Goal: Find contact information: Find contact information

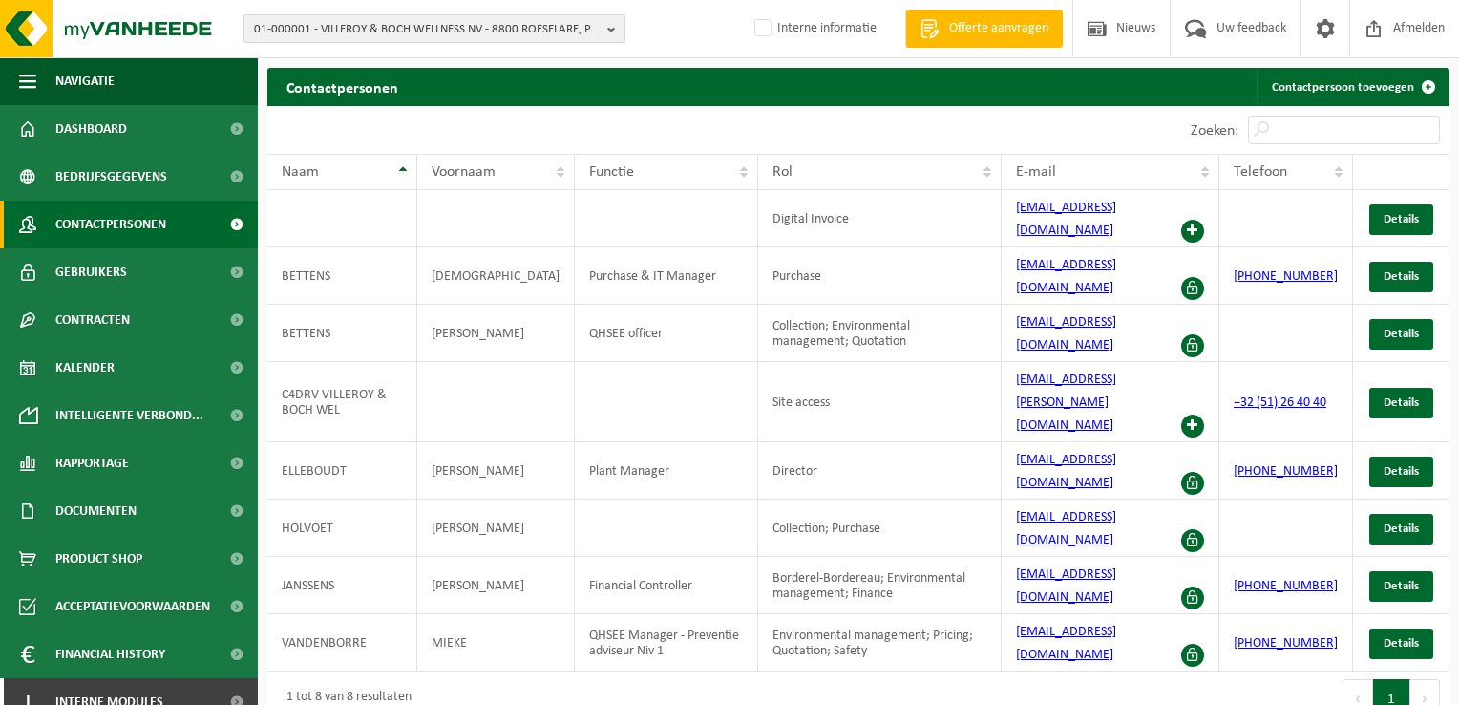
click at [349, 25] on span "01-000001 - VILLEROY & BOCH WELLNESS NV - 8800 ROESELARE, POPULIERSTRAAT 1" at bounding box center [427, 29] width 346 height 29
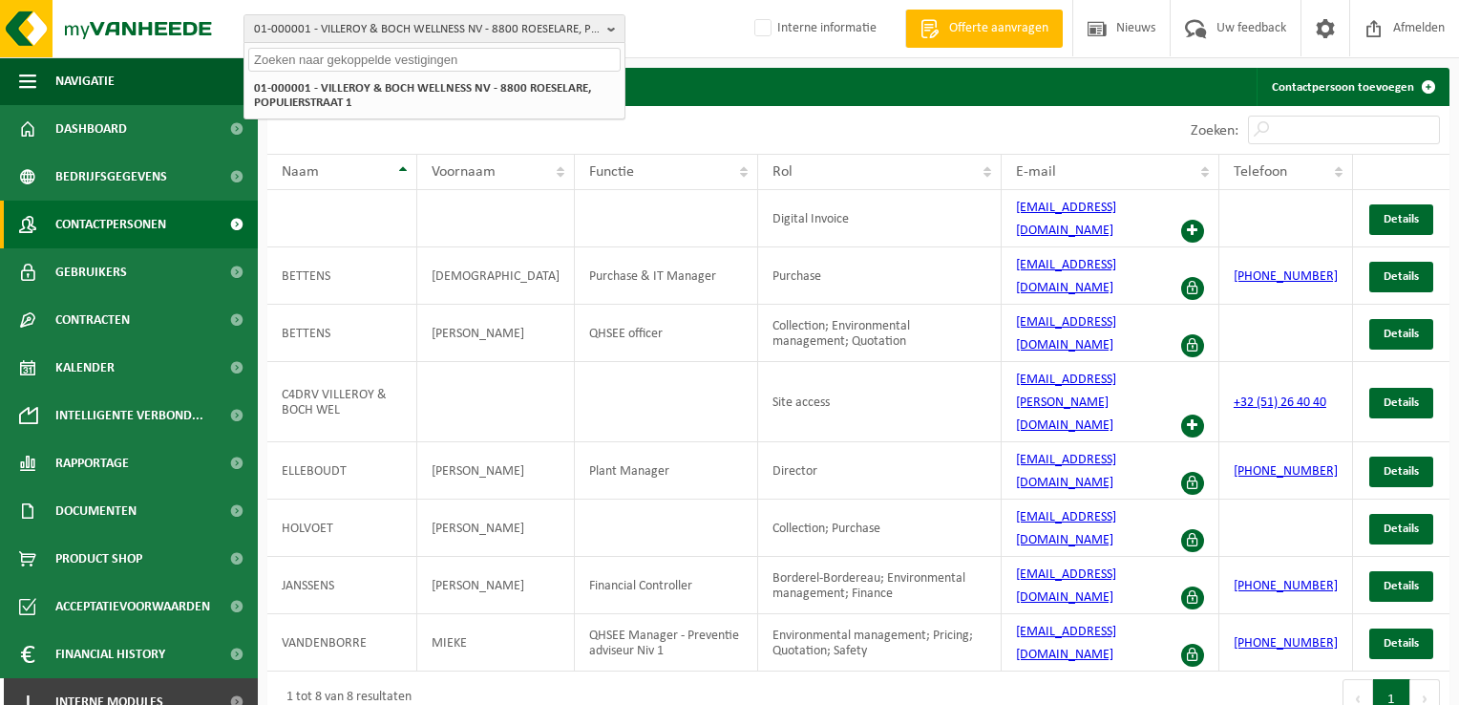
click at [351, 54] on input "text" at bounding box center [434, 60] width 372 height 24
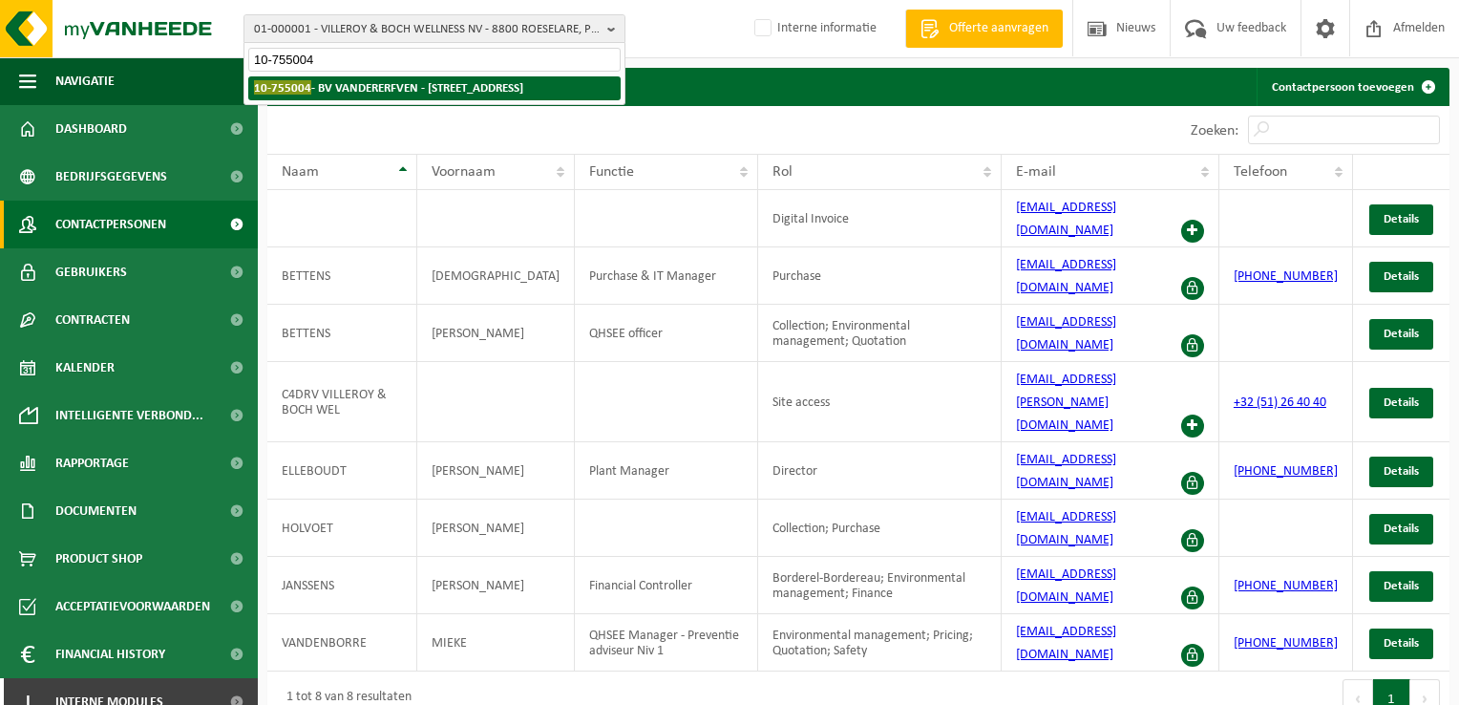
type input "10-755004"
click at [361, 77] on li "10-755004 - BV VANDERERFVEN - 8570 VICHTE, HARELBEKESTRAAT 51" at bounding box center [434, 88] width 372 height 24
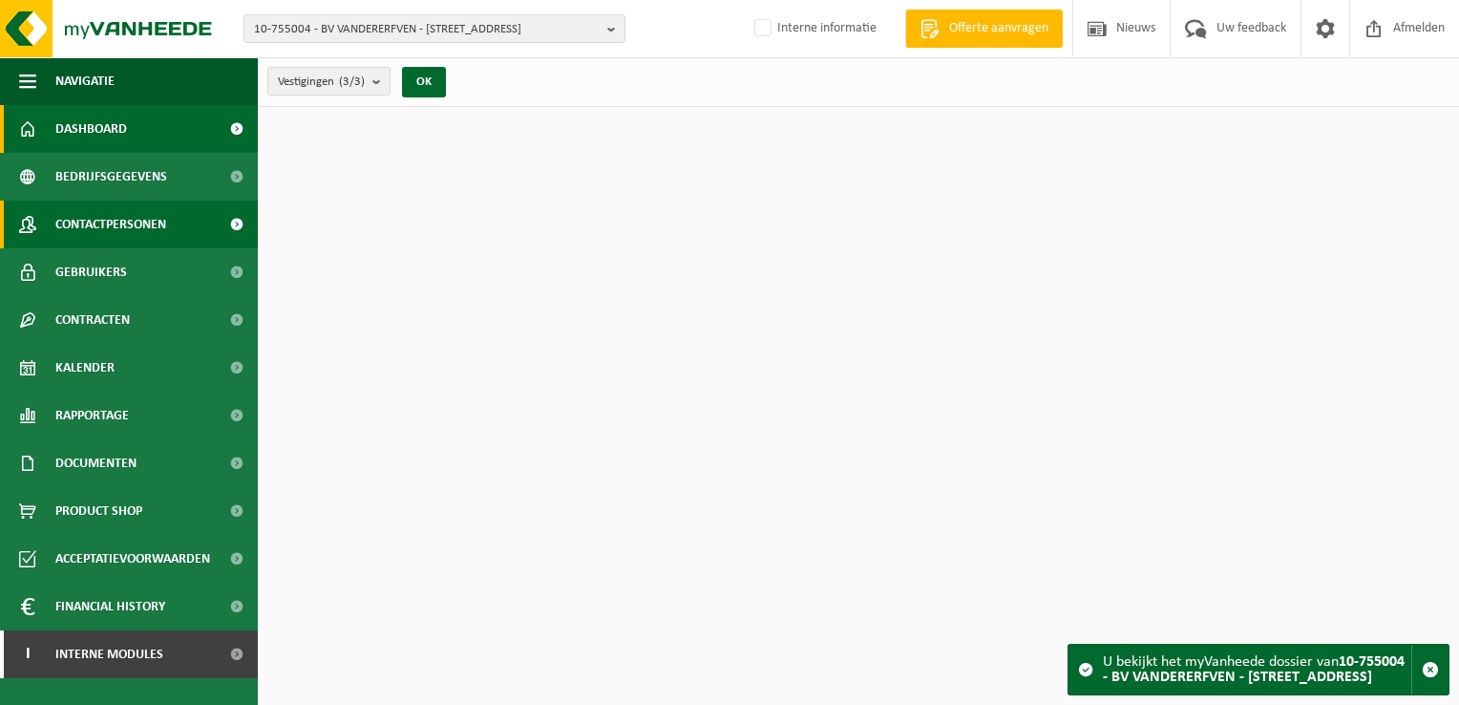
click at [171, 223] on link "Contactpersonen" at bounding box center [129, 225] width 258 height 48
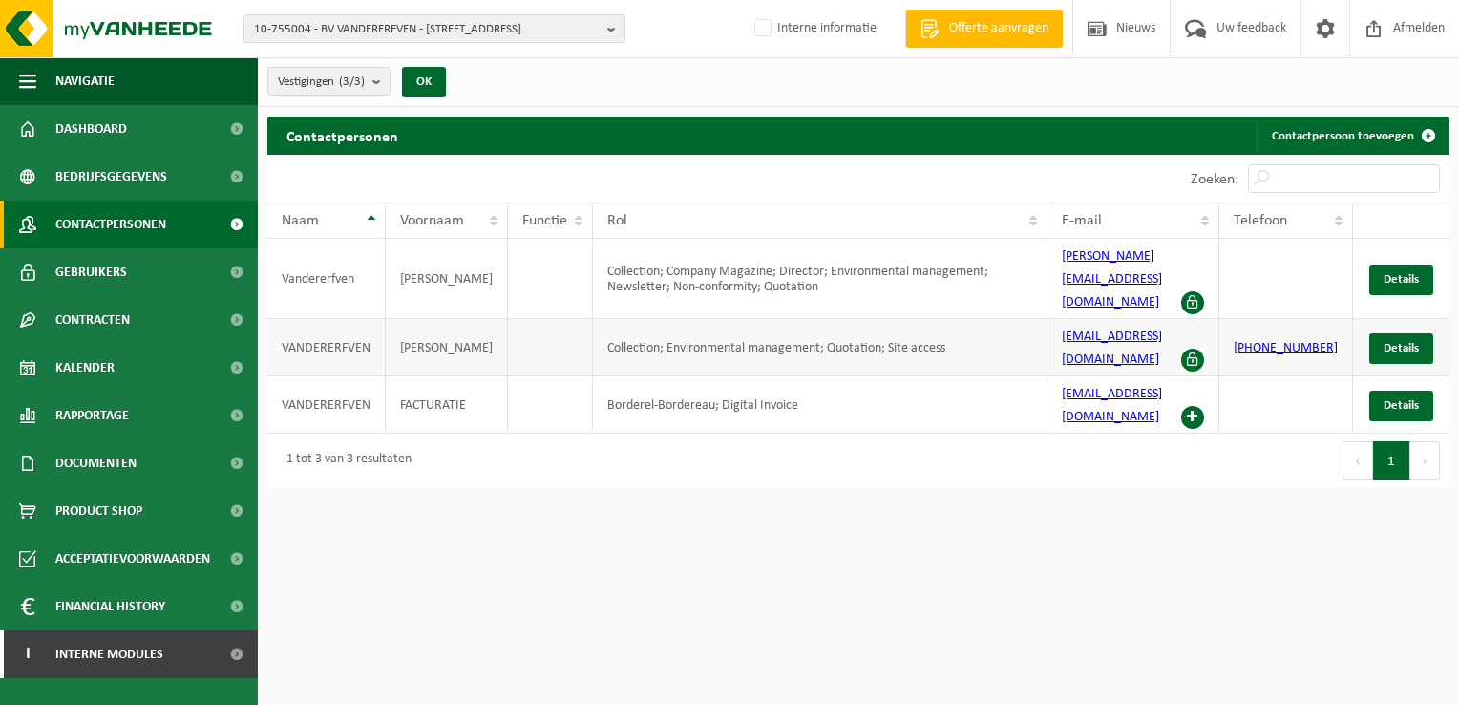
click at [1299, 334] on td "[PHONE_NUMBER]" at bounding box center [1286, 347] width 134 height 57
drag, startPoint x: 1308, startPoint y: 330, endPoint x: 1250, endPoint y: 316, distance: 60.0
click at [1250, 319] on td "[PHONE_NUMBER]" at bounding box center [1286, 347] width 134 height 57
copy link "[PHONE_NUMBER]"
